Goal: Register for event/course

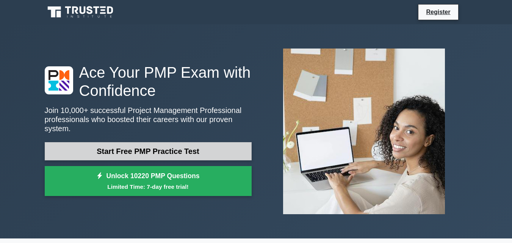
click at [182, 149] on link "Start Free PMP Practice Test" at bounding box center [148, 151] width 207 height 18
click at [220, 145] on link "Start Free PMP Practice Test" at bounding box center [148, 151] width 207 height 18
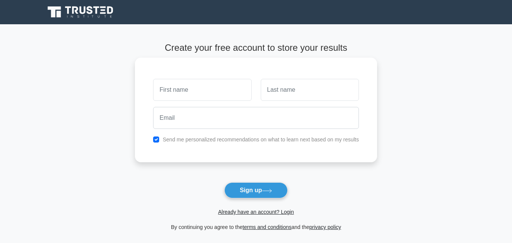
click at [199, 88] on input "text" at bounding box center [202, 90] width 98 height 22
type input "anas"
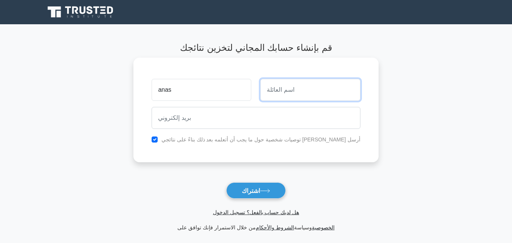
click at [289, 86] on input "text" at bounding box center [310, 90] width 100 height 22
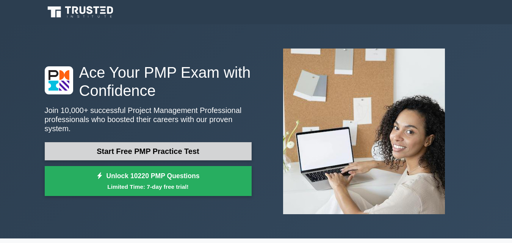
click at [185, 142] on link "Start Free PMP Practice Test" at bounding box center [148, 151] width 207 height 18
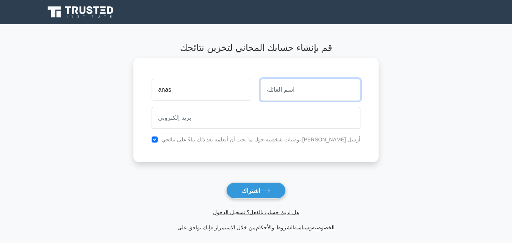
click at [288, 89] on input "text" at bounding box center [310, 90] width 100 height 22
type input "salih"
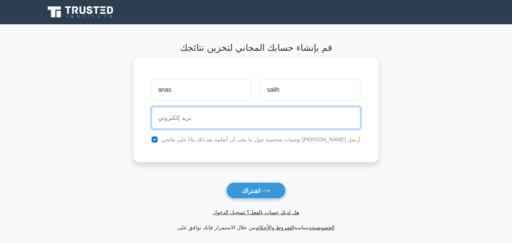
click at [244, 112] on input "email" at bounding box center [256, 118] width 208 height 22
type input "anas_zakaria@hotmail.com"
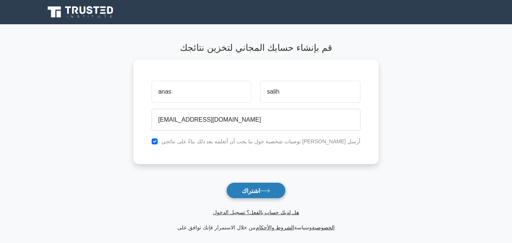
click at [264, 187] on button "اشتراك" at bounding box center [255, 190] width 59 height 16
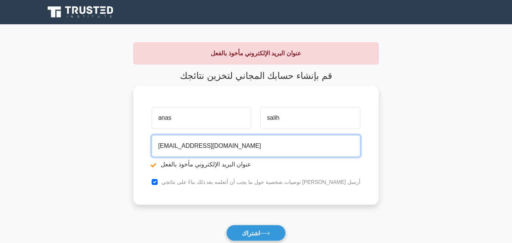
click at [309, 149] on input "anas_zakaria@hotmail.com" at bounding box center [256, 146] width 208 height 22
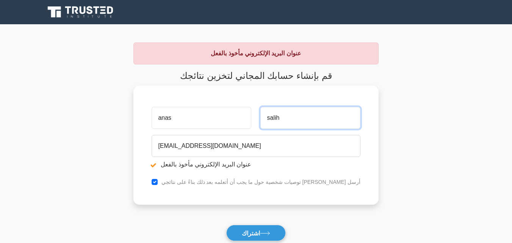
drag, startPoint x: 264, startPoint y: 124, endPoint x: 293, endPoint y: 118, distance: 29.5
click at [293, 118] on input "salih" at bounding box center [310, 118] width 100 height 22
type input "zakria"
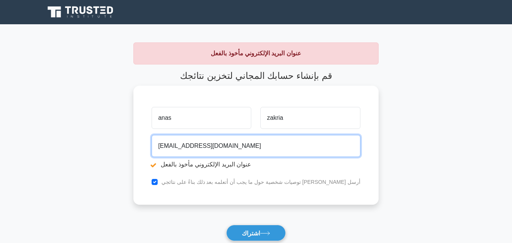
click at [274, 151] on input "anas_zakaria@hotmail.com" at bounding box center [256, 146] width 208 height 22
type input "a"
click at [221, 149] on input "anaszakria123" at bounding box center [256, 146] width 208 height 22
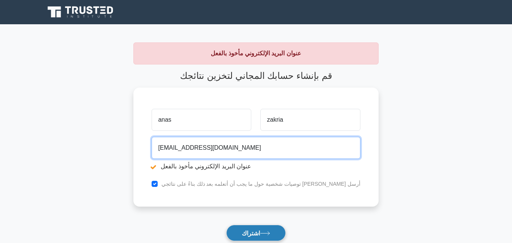
type input "anaszakria123@gmail.com"
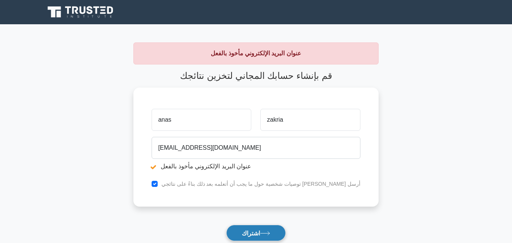
click at [253, 234] on font "اشتراك" at bounding box center [251, 233] width 18 height 6
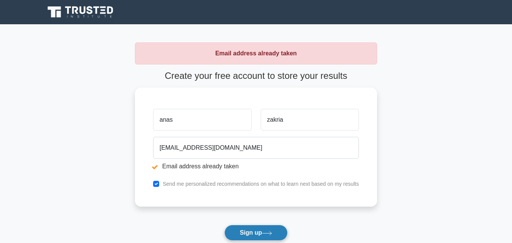
click at [252, 234] on button "Sign up" at bounding box center [256, 233] width 64 height 16
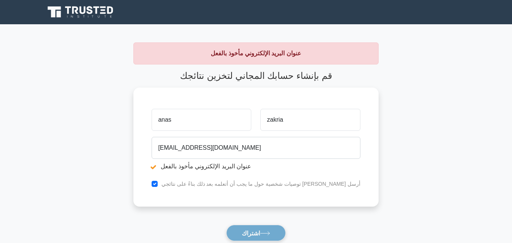
click at [252, 234] on form "قم بإنشاء حسابك المجاني لتخزين نتائجك anas zakria anaszakria123@gmail.com عنوان…" at bounding box center [255, 172] width 245 height 204
click at [238, 232] on button "اشتراك" at bounding box center [255, 233] width 59 height 16
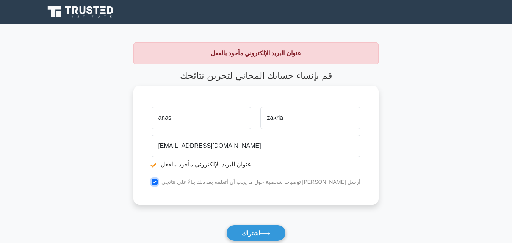
click at [158, 185] on input "checkbox" at bounding box center [155, 182] width 6 height 6
checkbox input "false"
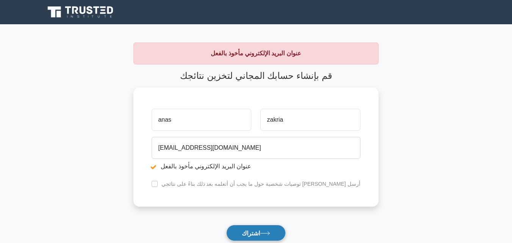
click at [267, 228] on button "اشتراك" at bounding box center [255, 233] width 59 height 16
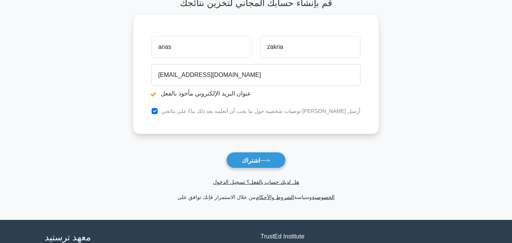
scroll to position [97, 0]
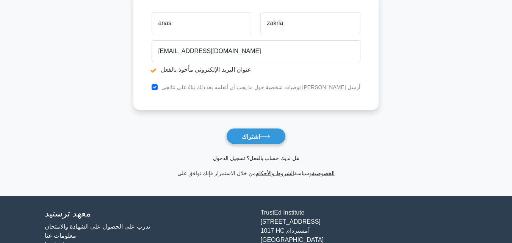
click at [282, 160] on font "هل لديك حساب بالفعل؟ تسجيل الدخول" at bounding box center [256, 158] width 86 height 6
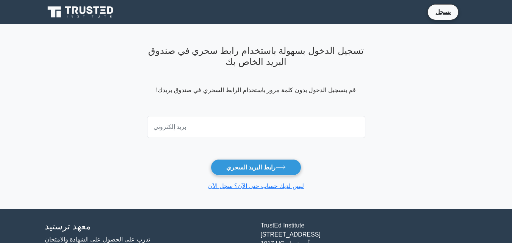
click at [206, 113] on div at bounding box center [255, 127] width 227 height 28
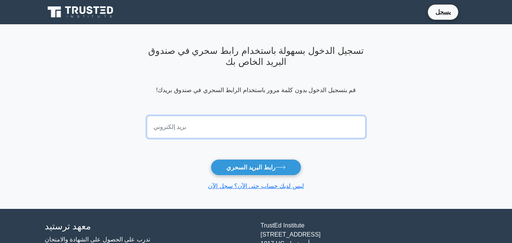
click at [199, 130] on input "email" at bounding box center [256, 127] width 218 height 22
type input "anaszakria123@gmail.com"
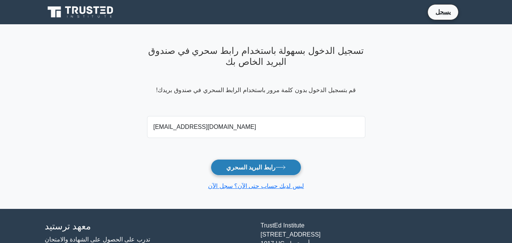
click at [274, 171] on font "رابط البريد السحري" at bounding box center [250, 167] width 49 height 6
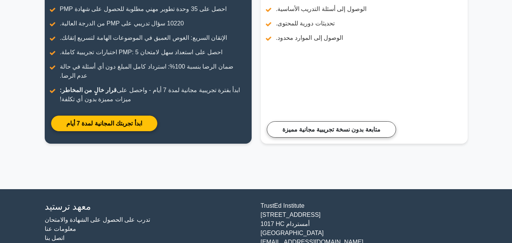
scroll to position [130, 0]
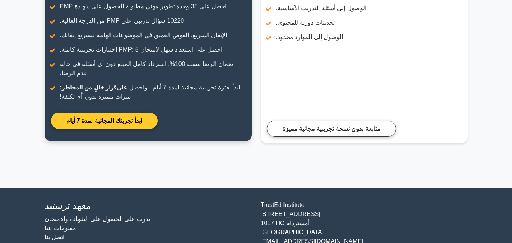
click at [102, 118] on link "ابدأ تجربتك المجانية لمدة 7 أيام" at bounding box center [104, 121] width 107 height 16
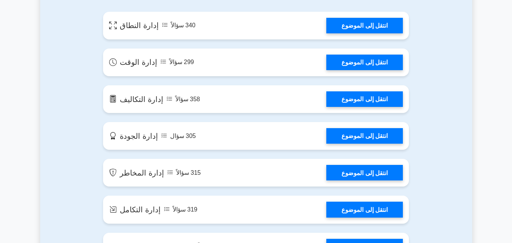
scroll to position [596, 0]
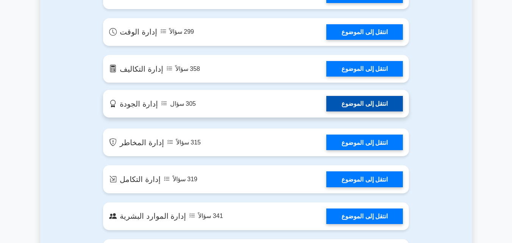
click at [372, 110] on link "انتقل إلى الموضوع" at bounding box center [364, 104] width 77 height 16
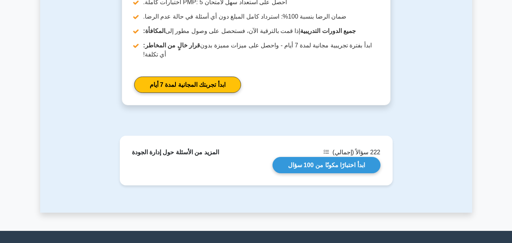
scroll to position [563, 0]
